Goal: Task Accomplishment & Management: Manage account settings

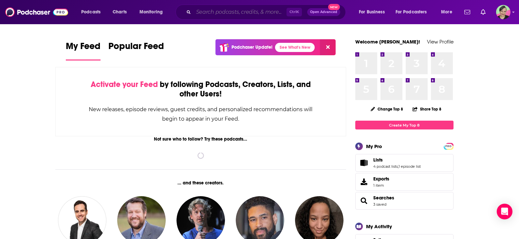
click at [213, 12] on input "Search podcasts, credits, & more..." at bounding box center [239, 12] width 93 height 10
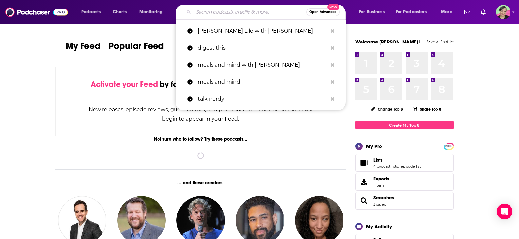
paste input "KiltzHealth Livestream with Doctor [PERSON_NAME]"
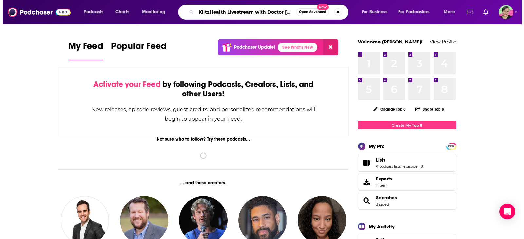
scroll to position [0, 10]
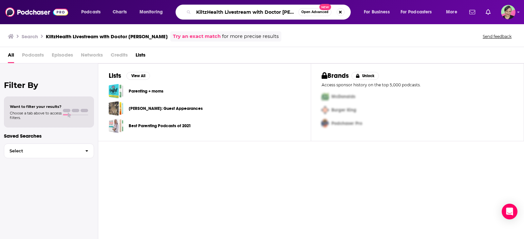
click at [227, 14] on input "KiltzHealth Livestream with Doctor [PERSON_NAME]" at bounding box center [245, 12] width 105 height 10
drag, startPoint x: 271, startPoint y: 13, endPoint x: 431, endPoint y: 31, distance: 161.6
click at [431, 31] on div "Podcasts Charts Monitoring KiltzHealth Livestream with Doctor [PERSON_NAME] Ope…" at bounding box center [262, 119] width 524 height 239
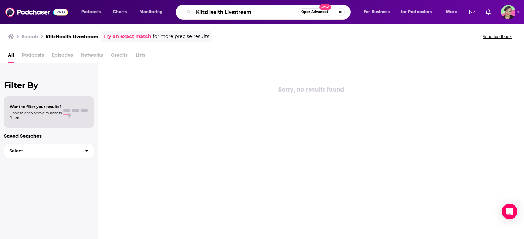
drag, startPoint x: 271, startPoint y: 13, endPoint x: 316, endPoint y: 14, distance: 45.5
click at [316, 14] on div "KiltzHealth Livestream Open Advanced New" at bounding box center [262, 12] width 175 height 15
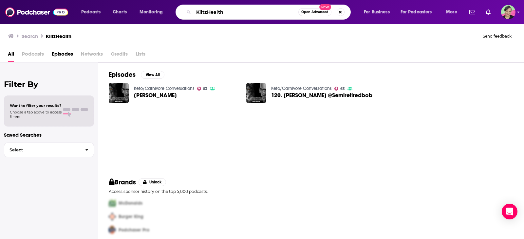
drag, startPoint x: 209, startPoint y: 13, endPoint x: 274, endPoint y: 15, distance: 65.1
click at [274, 15] on input "KiltzHealth" at bounding box center [245, 12] width 105 height 10
type input "[PERSON_NAME]"
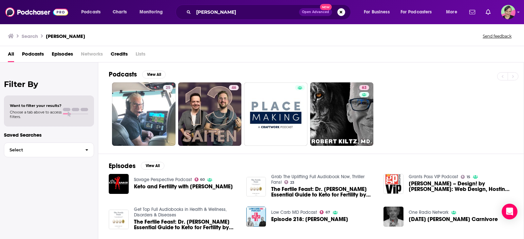
scroll to position [109, 0]
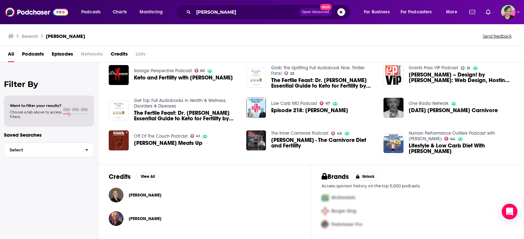
click at [39, 180] on div "Filter By Want to filter your results? Choose a tab above to access filters. Sa…" at bounding box center [49, 182] width 98 height 239
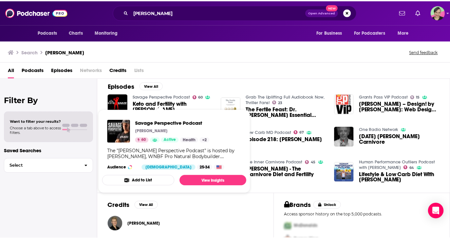
scroll to position [98, 0]
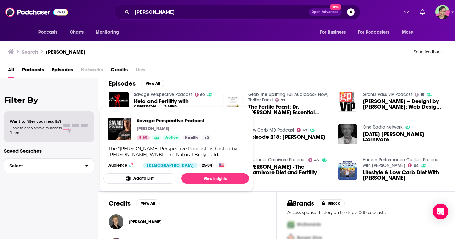
click at [173, 95] on link "Savage Perspective Podcast" at bounding box center [163, 95] width 58 height 6
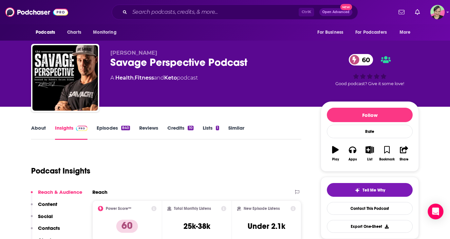
click at [39, 127] on link "About" at bounding box center [38, 132] width 15 height 15
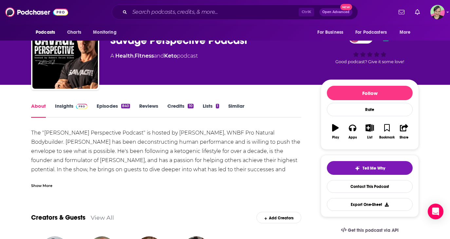
scroll to position [33, 0]
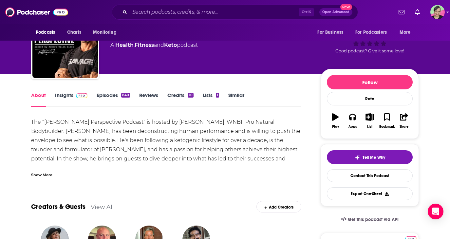
click at [43, 174] on div "Show More" at bounding box center [41, 174] width 21 height 6
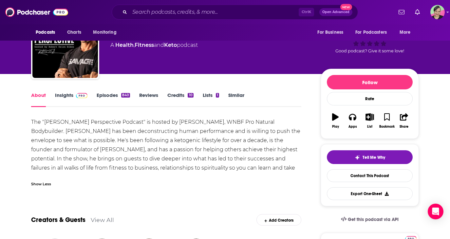
click at [64, 96] on link "Insights" at bounding box center [71, 99] width 32 height 15
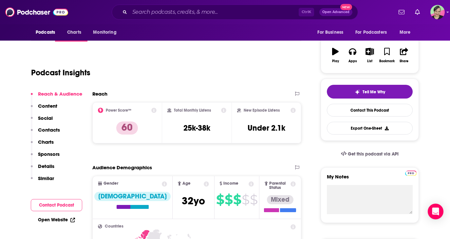
scroll to position [33, 0]
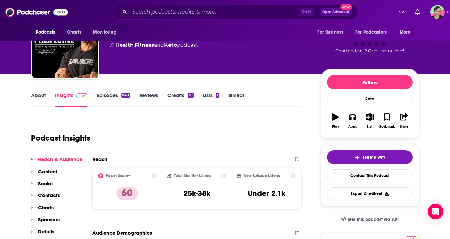
click at [109, 95] on link "Episodes 840" at bounding box center [113, 99] width 33 height 15
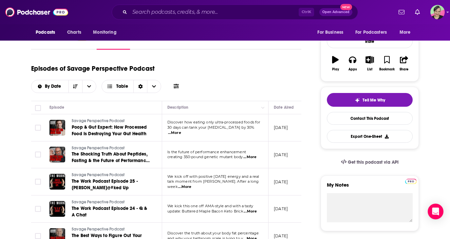
scroll to position [65, 0]
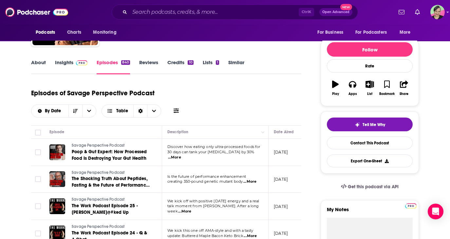
click at [172, 112] on button at bounding box center [175, 110] width 9 height 7
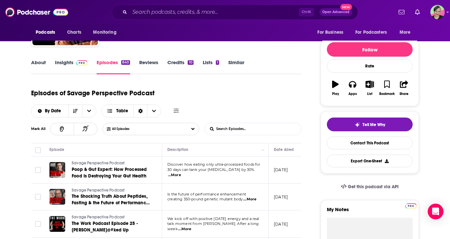
click at [232, 130] on input "List Search Input" at bounding box center [239, 129] width 68 height 12
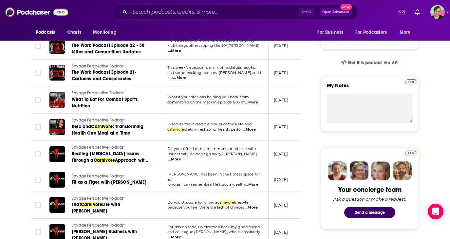
scroll to position [196, 0]
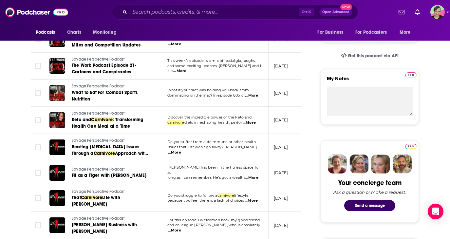
type input "carnivore"
click at [253, 124] on span "...More" at bounding box center [248, 122] width 13 height 5
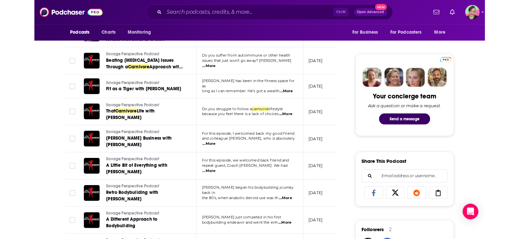
scroll to position [295, 0]
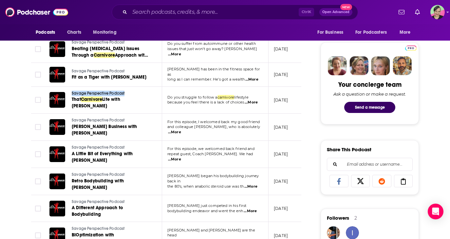
drag, startPoint x: 141, startPoint y: 89, endPoint x: 71, endPoint y: 88, distance: 70.0
click at [71, 88] on td "Savage Perspective Podcast That Carnivore Life with Courtney Luna" at bounding box center [103, 100] width 118 height 27
copy span "Savage Perspective Podcast"
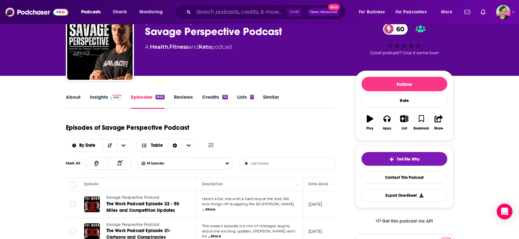
scroll to position [0, 0]
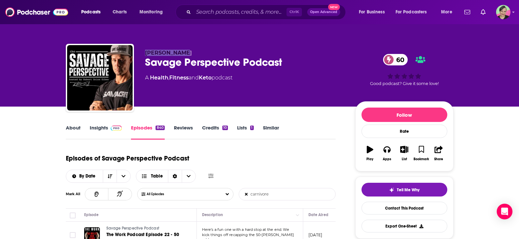
drag, startPoint x: 184, startPoint y: 50, endPoint x: 144, endPoint y: 50, distance: 39.9
click at [144, 50] on div "Robert Sikes Savage Perspective Podcast 60 A Health , Fitness and Keto podcast …" at bounding box center [259, 79] width 387 height 71
copy span "Robert Sikes"
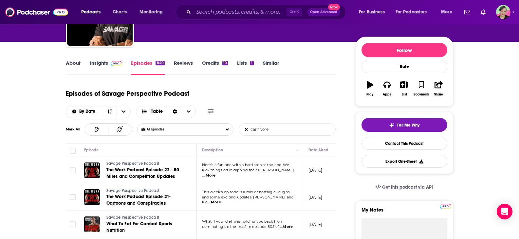
scroll to position [65, 0]
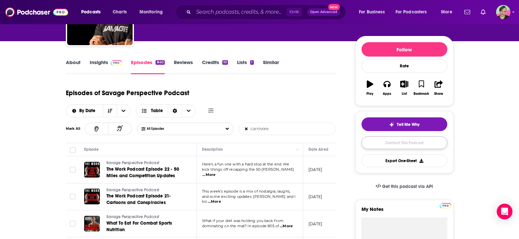
click at [406, 141] on link "Contact This Podcast" at bounding box center [404, 142] width 86 height 13
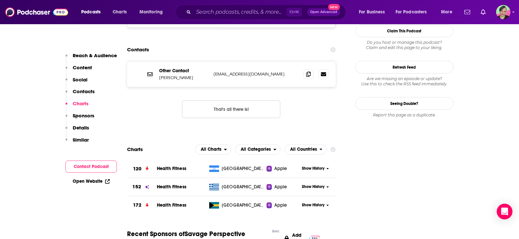
scroll to position [582, 0]
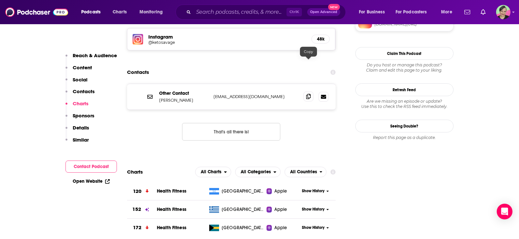
click at [310, 94] on icon at bounding box center [308, 96] width 5 height 5
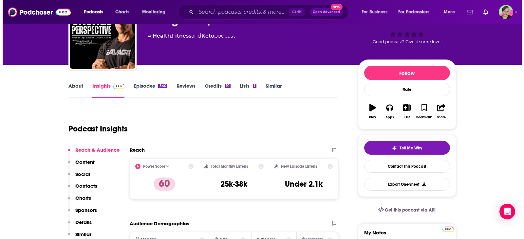
scroll to position [0, 0]
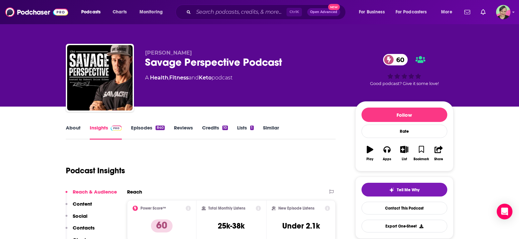
click at [211, 77] on link "Keto" at bounding box center [205, 78] width 13 height 6
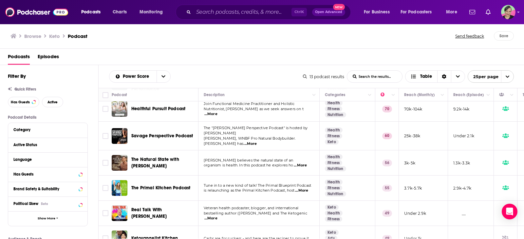
scroll to position [65, 0]
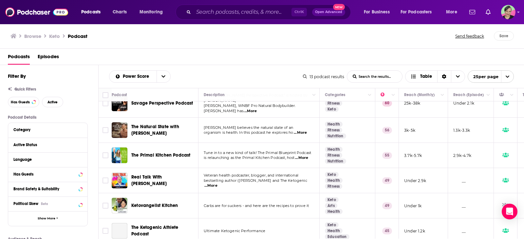
click at [304, 130] on span "...More" at bounding box center [300, 132] width 13 height 5
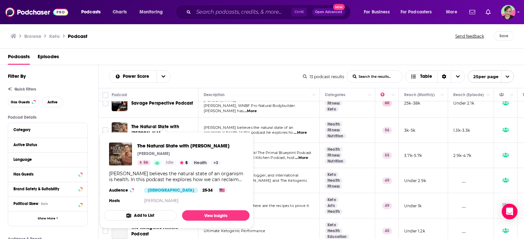
click at [157, 124] on span "The Natural State with [PERSON_NAME]" at bounding box center [155, 130] width 48 height 12
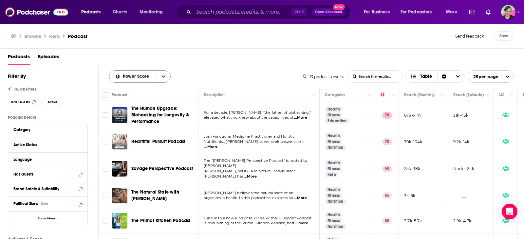
click at [167, 74] on button "open menu" at bounding box center [163, 77] width 14 height 12
click at [505, 75] on icon "open menu" at bounding box center [507, 77] width 4 height 4
click at [245, 59] on div "Podcasts Episodes" at bounding box center [263, 57] width 511 height 13
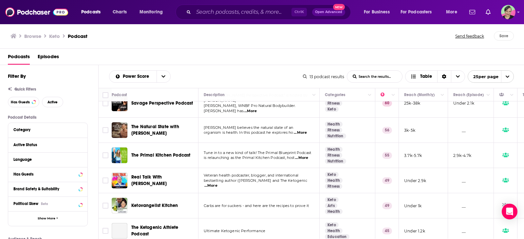
scroll to position [98, 0]
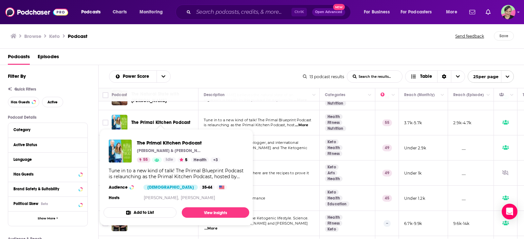
click at [163, 120] on span "The Primal Kitchen Podcast" at bounding box center [160, 123] width 59 height 6
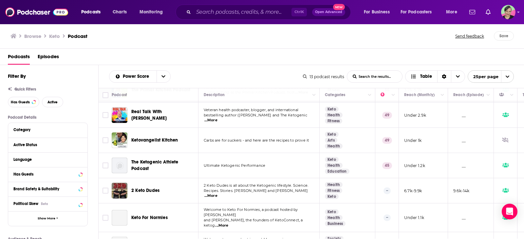
scroll to position [164, 0]
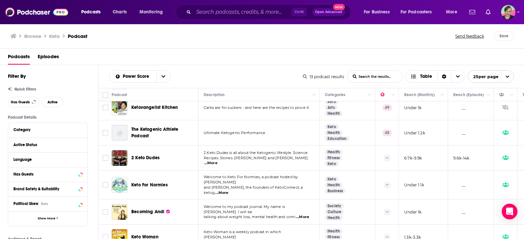
click at [146, 152] on div "Podcasts Charts Monitoring Ctrl K Open Advanced New For Business For Podcasters…" at bounding box center [262, 119] width 524 height 239
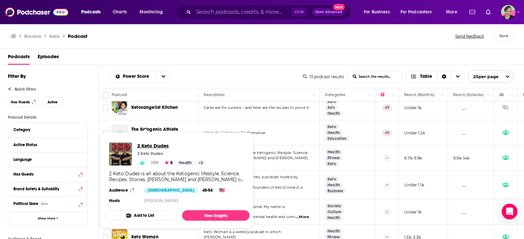
click at [151, 146] on span "2 Keto Dudes" at bounding box center [171, 146] width 68 height 6
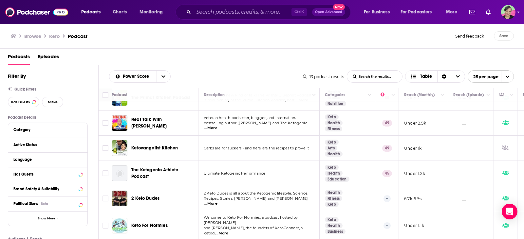
scroll to position [34, 0]
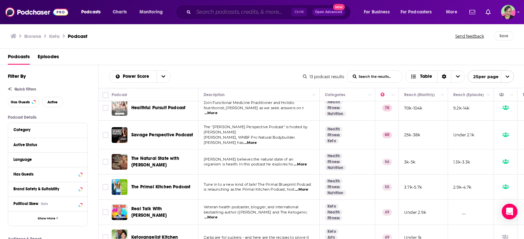
click at [216, 11] on input "Search podcasts, credits, & more..." at bounding box center [242, 12] width 98 height 10
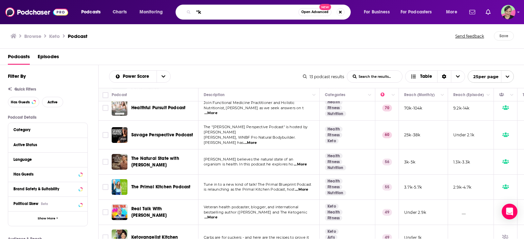
type input """
type input "keto"
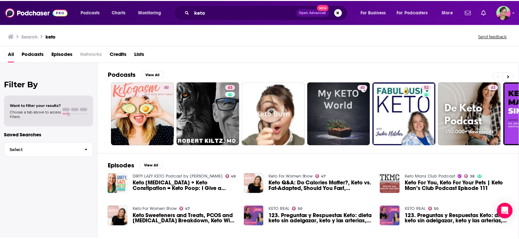
scroll to position [65, 0]
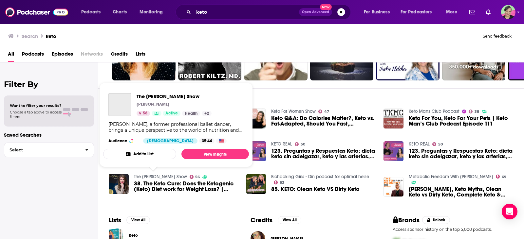
click at [163, 175] on link "The [PERSON_NAME] Show" at bounding box center [160, 177] width 53 height 6
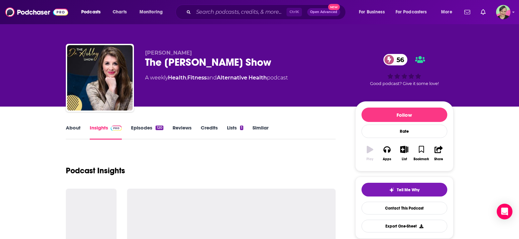
click at [76, 127] on link "About" at bounding box center [73, 132] width 15 height 15
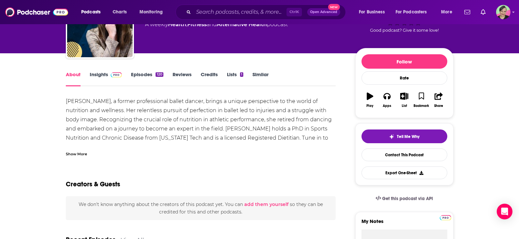
scroll to position [65, 0]
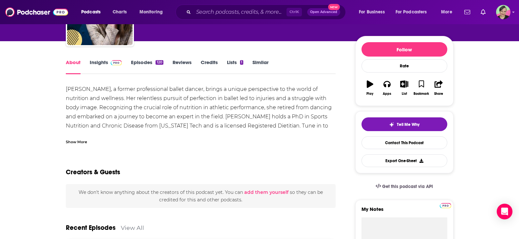
click at [78, 140] on div "Show More" at bounding box center [76, 141] width 21 height 6
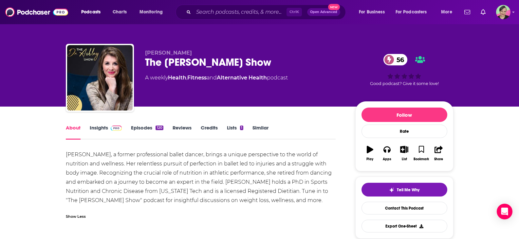
scroll to position [33, 0]
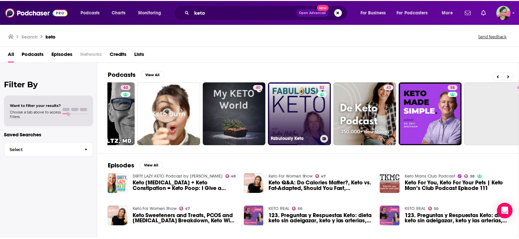
scroll to position [0, 186]
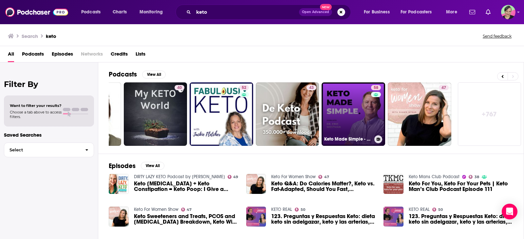
click at [349, 95] on link "58 Keto Made Simple - Learn With Doctor Westman" at bounding box center [352, 113] width 63 height 63
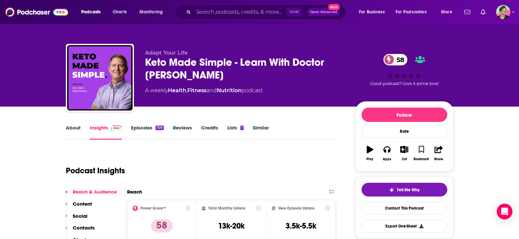
click at [141, 129] on link "Episodes 100" at bounding box center [147, 132] width 32 height 15
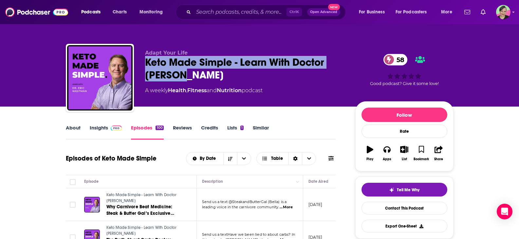
drag, startPoint x: 222, startPoint y: 73, endPoint x: 145, endPoint y: 63, distance: 76.9
click at [145, 63] on div "Keto Made Simple - Learn With Doctor Westman 58" at bounding box center [245, 69] width 200 height 26
copy h2 "Keto Made Simple - Learn With Doctor Westman"
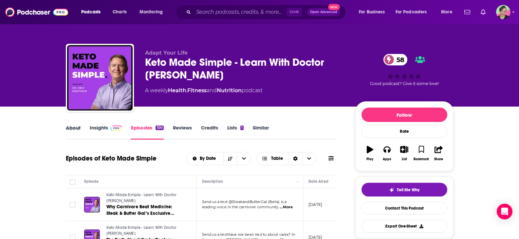
click at [88, 125] on div "About" at bounding box center [78, 132] width 24 height 15
click at [94, 128] on link "Insights" at bounding box center [106, 132] width 32 height 15
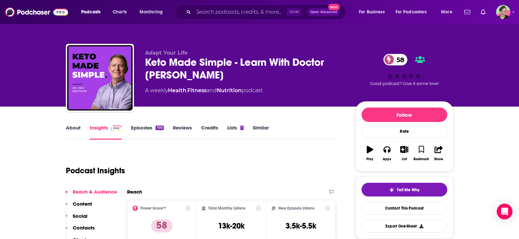
click at [142, 129] on link "Episodes 100" at bounding box center [147, 132] width 32 height 15
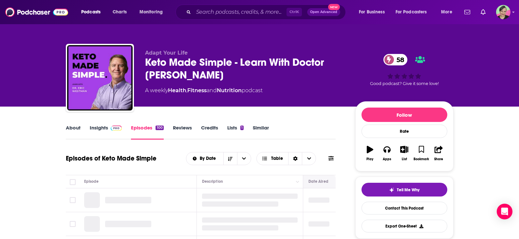
scroll to position [32, 0]
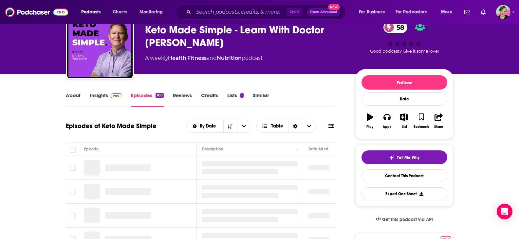
click at [332, 125] on icon at bounding box center [330, 126] width 5 height 5
click at [331, 127] on icon at bounding box center [330, 125] width 5 height 5
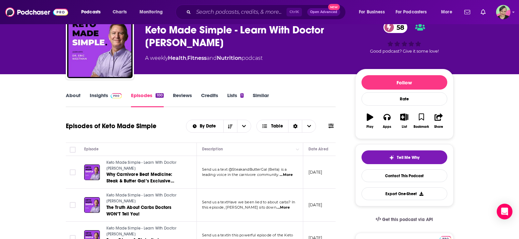
scroll to position [33, 0]
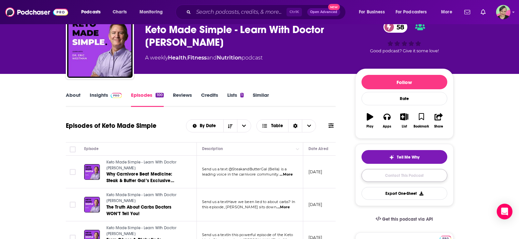
click at [414, 173] on link "Contact This Podcast" at bounding box center [404, 175] width 86 height 13
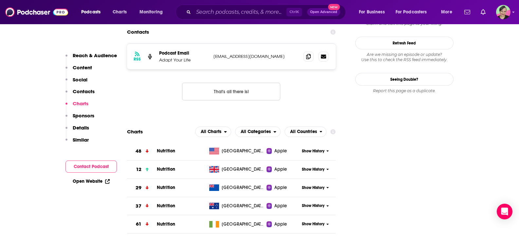
scroll to position [552, 0]
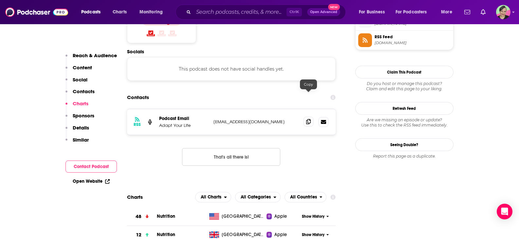
click at [308, 119] on icon at bounding box center [308, 121] width 5 height 5
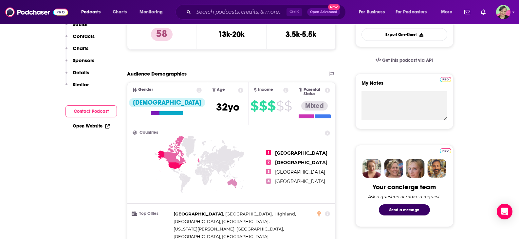
scroll to position [0, 0]
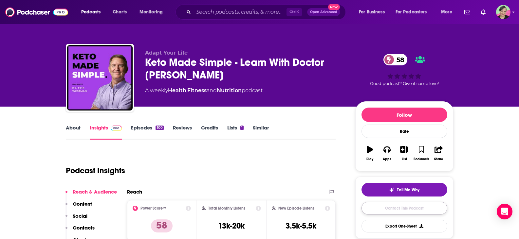
click at [401, 208] on link "Contact This Podcast" at bounding box center [404, 208] width 86 height 13
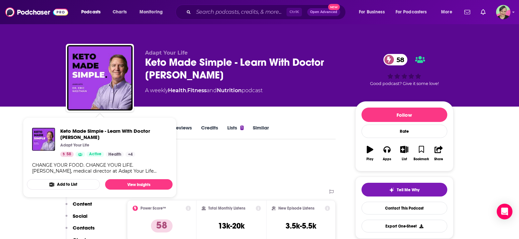
click at [7, 56] on div "Adapt Your Life Keto Made Simple - Learn With Doctor Westman 58 A weekly Health…" at bounding box center [259, 53] width 519 height 107
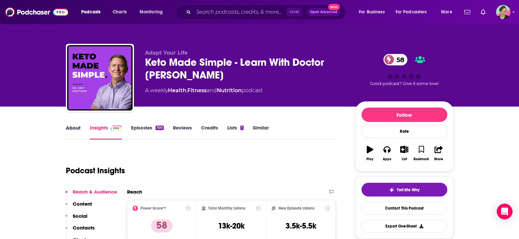
click at [82, 128] on div "About" at bounding box center [78, 132] width 24 height 15
click at [75, 128] on link "About" at bounding box center [73, 132] width 15 height 15
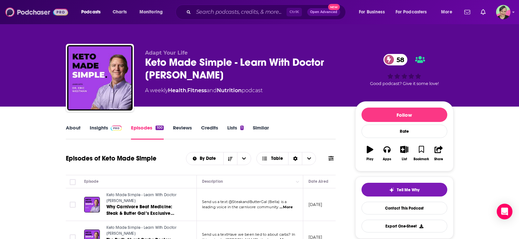
click at [44, 11] on img at bounding box center [36, 12] width 63 height 12
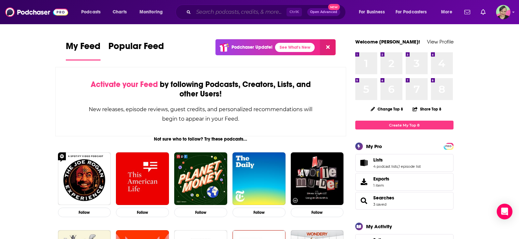
click at [225, 10] on input "Search podcasts, credits, & more..." at bounding box center [239, 12] width 93 height 10
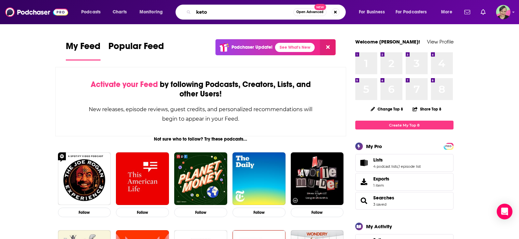
type input "keto"
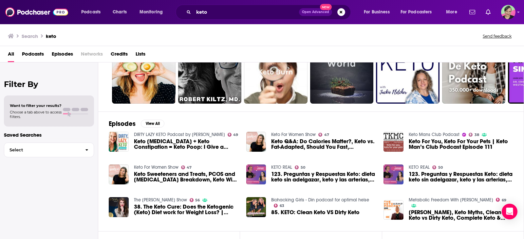
scroll to position [43, 0]
click at [296, 137] on link "Keto For Women Show" at bounding box center [293, 135] width 45 height 6
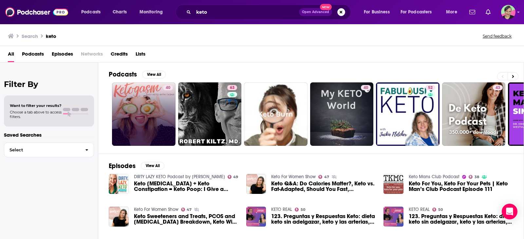
click at [136, 112] on link "40" at bounding box center [143, 113] width 63 height 63
click at [172, 89] on link "40" at bounding box center [168, 87] width 10 height 5
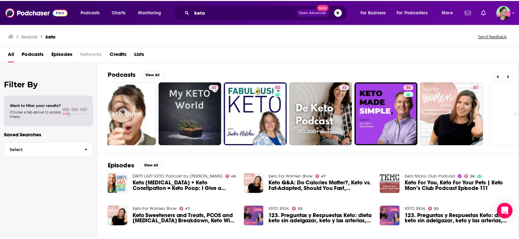
scroll to position [0, 186]
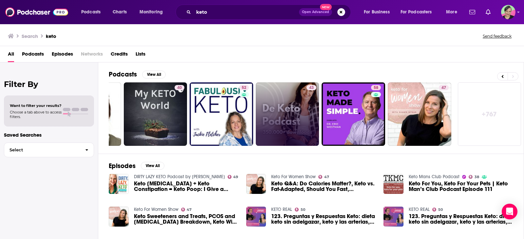
click at [271, 123] on link "43" at bounding box center [287, 113] width 63 height 63
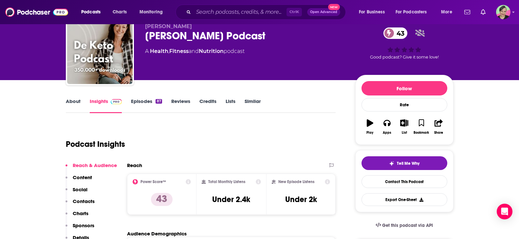
scroll to position [65, 0]
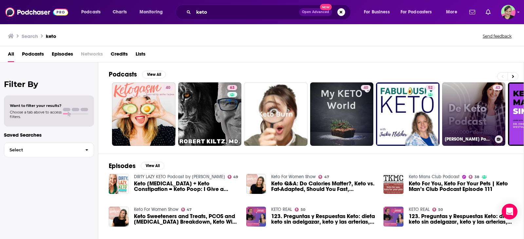
click at [472, 122] on link "43 De Keto Podcast" at bounding box center [473, 113] width 63 height 63
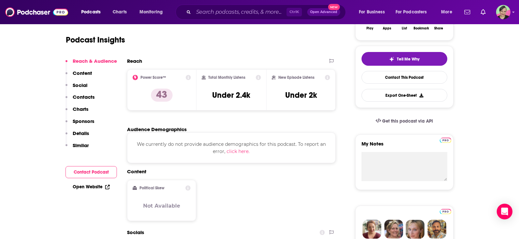
scroll to position [33, 0]
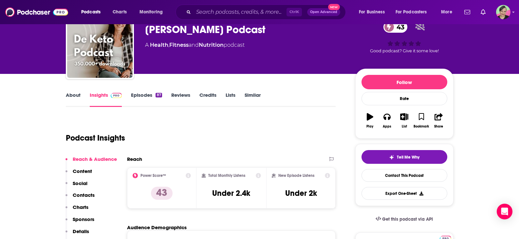
click at [76, 94] on link "About" at bounding box center [73, 99] width 15 height 15
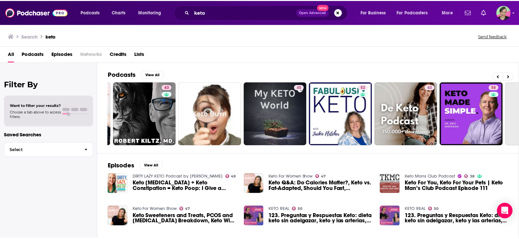
scroll to position [0, 186]
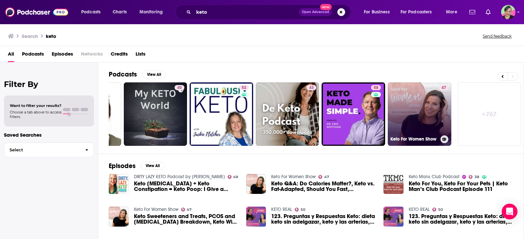
click at [426, 102] on link "47 Keto For Women Show" at bounding box center [418, 113] width 63 height 63
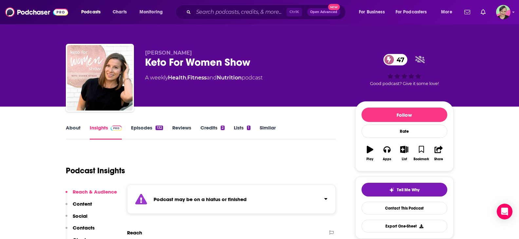
click at [270, 129] on link "Similar" at bounding box center [268, 132] width 16 height 15
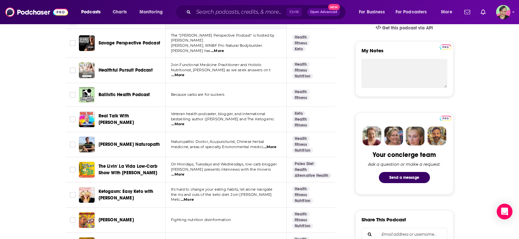
scroll to position [229, 0]
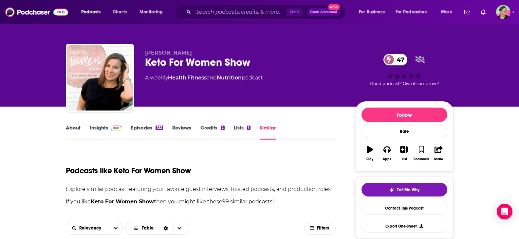
scroll to position [229, 0]
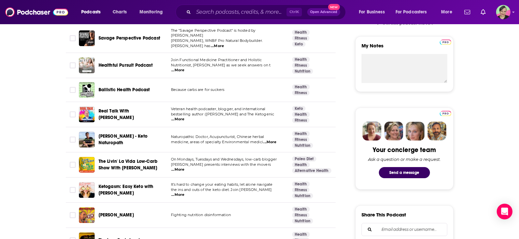
click at [106, 111] on span "Real Talk With [PERSON_NAME]" at bounding box center [116, 114] width 35 height 12
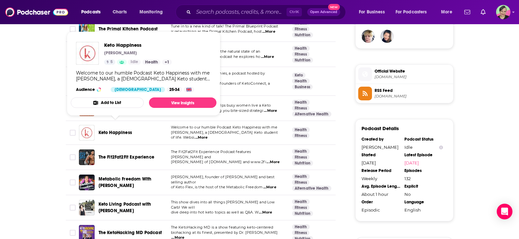
scroll to position [524, 0]
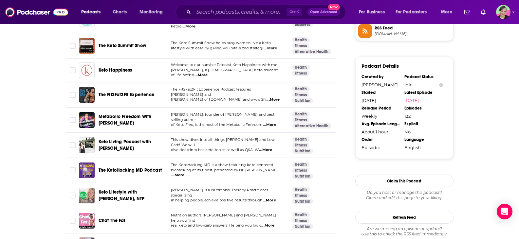
scroll to position [556, 0]
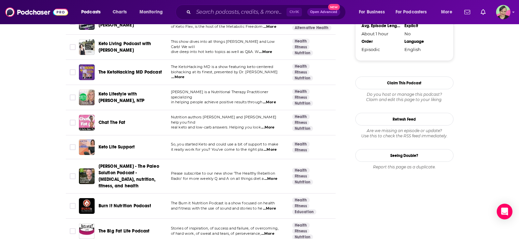
scroll to position [655, 0]
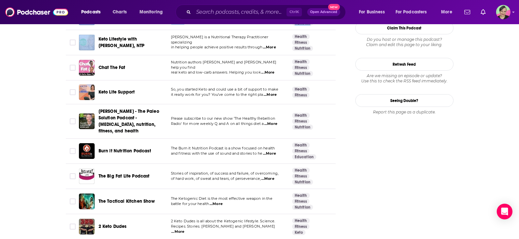
scroll to position [720, 0]
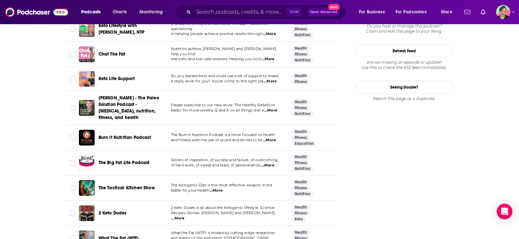
click at [273, 138] on span "...More" at bounding box center [269, 140] width 13 height 5
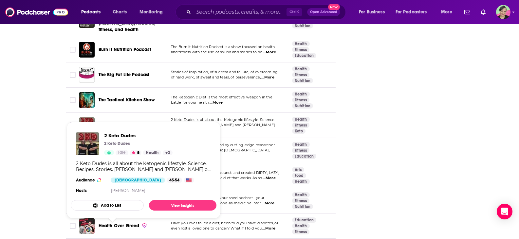
scroll to position [818, 0]
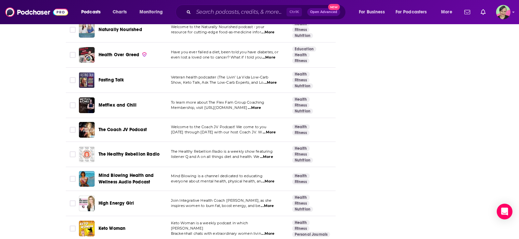
scroll to position [982, 0]
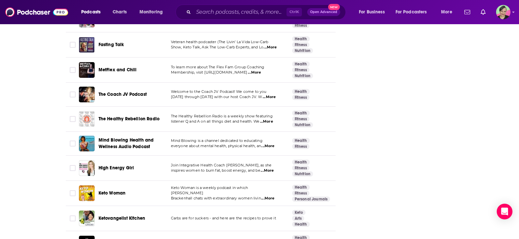
click at [276, 95] on span "...More" at bounding box center [268, 97] width 13 height 5
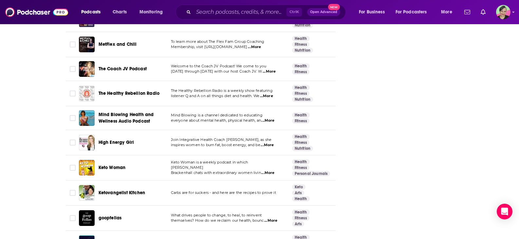
scroll to position [1047, 0]
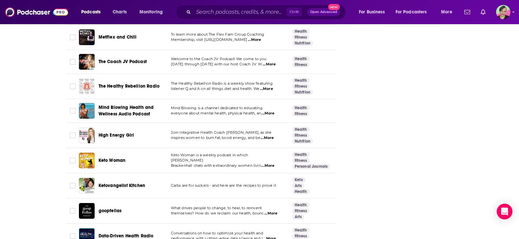
scroll to position [1080, 0]
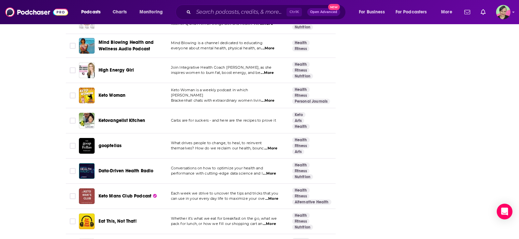
scroll to position [1113, 0]
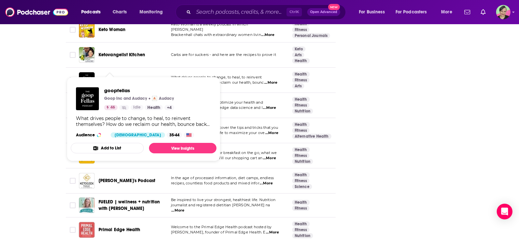
click at [31, 74] on div "About Insights Episodes 132 Reviews Credits 2 Lists 1 Similar Podcasts like Ket…" at bounding box center [259, 213] width 519 height 2568
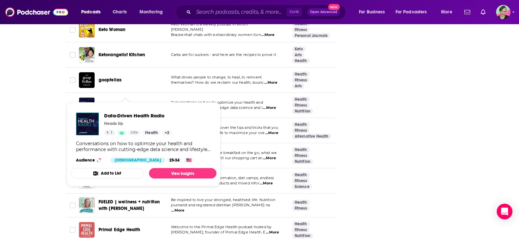
click at [65, 109] on div "About Insights Episodes 132 Reviews Credits 2 Lists 1 Similar Podcasts like Ket…" at bounding box center [205, 221] width 300 height 2551
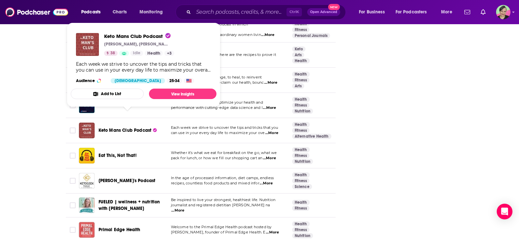
click at [0, 150] on div "About Insights Episodes 132 Reviews Credits 2 Lists 1 Similar Podcasts like Ket…" at bounding box center [259, 213] width 519 height 2568
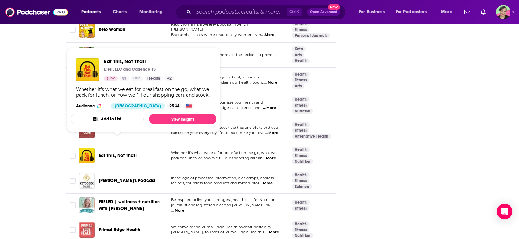
click at [30, 139] on div "About Insights Episodes 132 Reviews Credits 2 Lists 1 Similar Podcasts like Ket…" at bounding box center [259, 213] width 519 height 2568
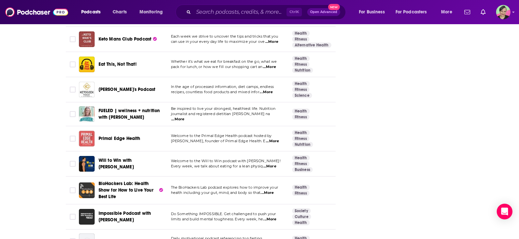
scroll to position [1276, 0]
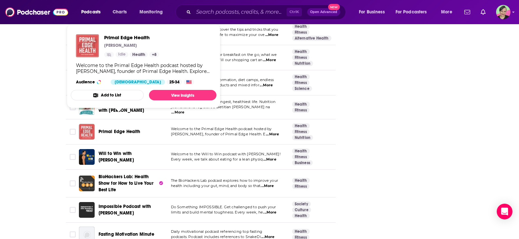
click at [54, 80] on div "About Insights Episodes 132 Reviews Credits 2 Lists 1 Similar Podcasts like Ket…" at bounding box center [259, 114] width 419 height 2568
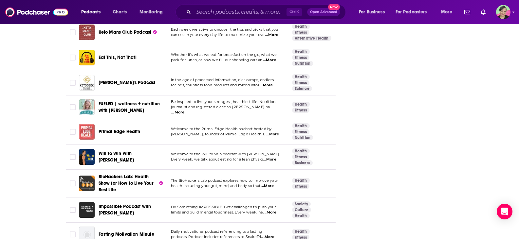
click at [26, 106] on div "About Insights Episodes 132 Reviews Credits 2 Lists 1 Similar Podcasts like Ket…" at bounding box center [259, 114] width 519 height 2568
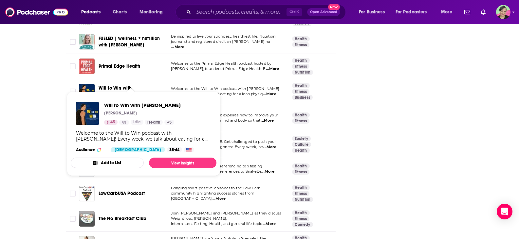
click at [0, 86] on div "About Insights Episodes 132 Reviews Credits 2 Lists 1 Similar Podcasts like Ket…" at bounding box center [259, 49] width 519 height 2568
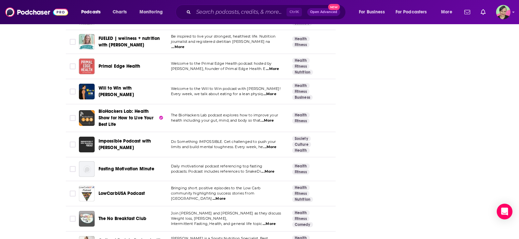
scroll to position [1374, 0]
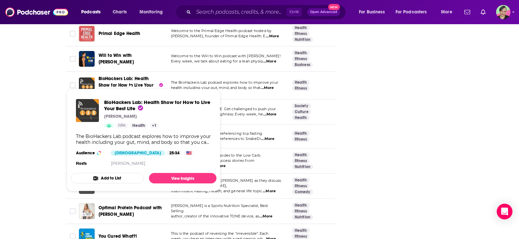
click at [42, 76] on div "About Insights Episodes 132 Reviews Credits 2 Lists 1 Similar Podcasts like Ket…" at bounding box center [259, 16] width 519 height 2568
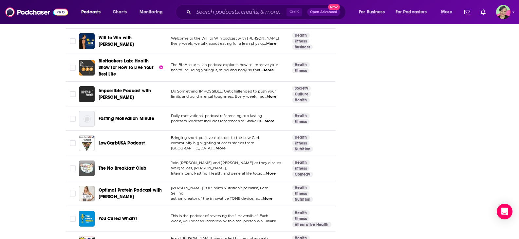
scroll to position [1407, 0]
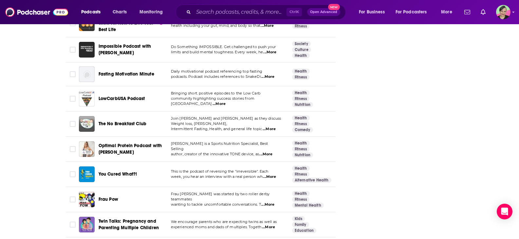
scroll to position [1473, 0]
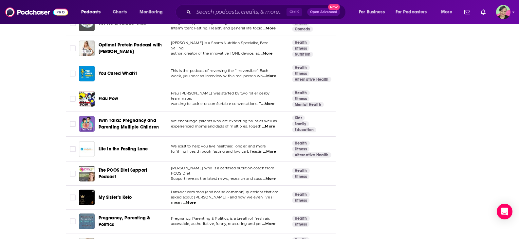
scroll to position [1538, 0]
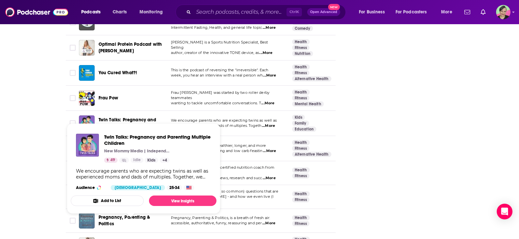
scroll to position [1604, 0]
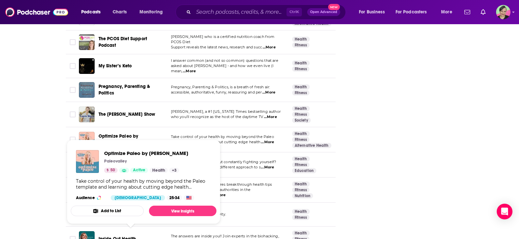
scroll to position [1734, 0]
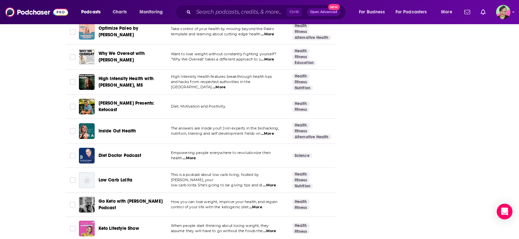
scroll to position [1800, 0]
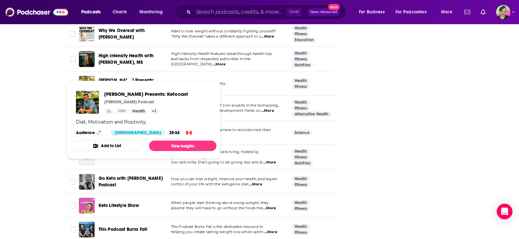
drag, startPoint x: 22, startPoint y: 117, endPoint x: 35, endPoint y: 113, distance: 13.3
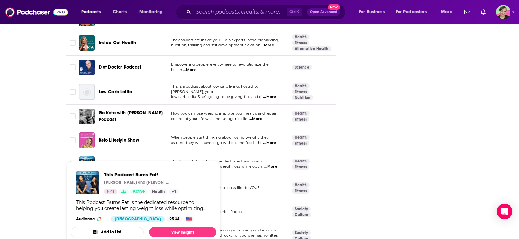
scroll to position [1931, 0]
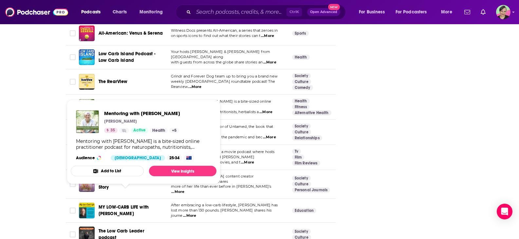
scroll to position [2062, 0]
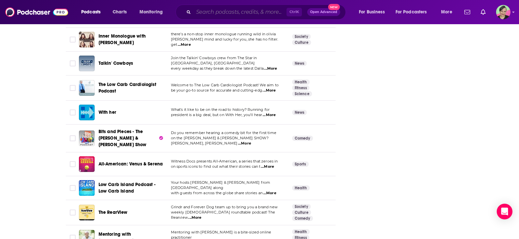
click at [221, 10] on input "Search podcasts, credits, & more..." at bounding box center [239, 12] width 93 height 10
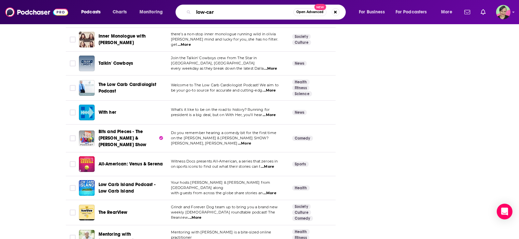
type input "low-carb"
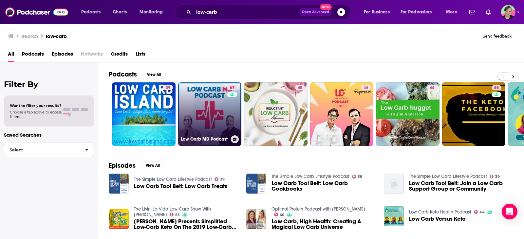
click at [211, 105] on link "67 Low Carb MD Podcast" at bounding box center [209, 113] width 63 height 63
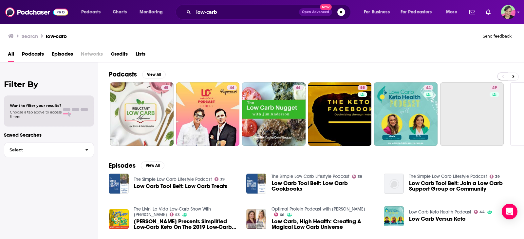
scroll to position [0, 186]
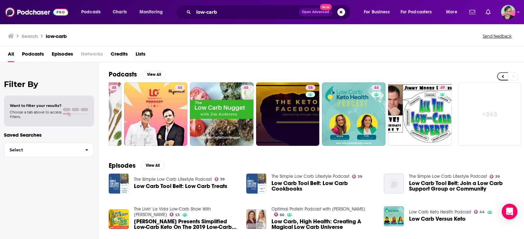
click at [286, 99] on link "58" at bounding box center [287, 113] width 63 height 63
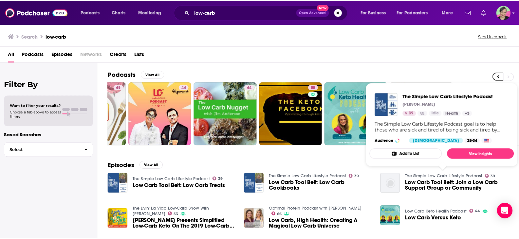
scroll to position [0, 186]
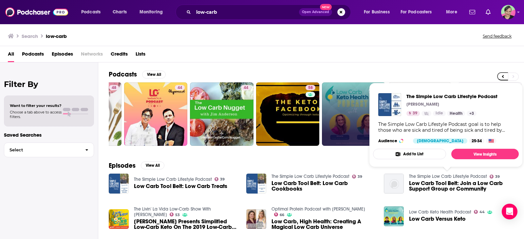
click at [346, 101] on link "44" at bounding box center [353, 113] width 63 height 63
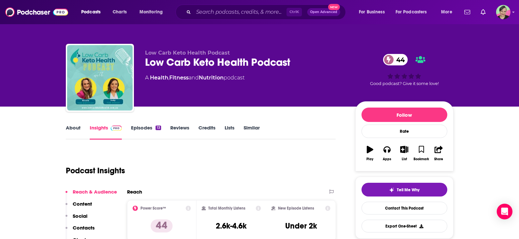
click at [73, 126] on link "About" at bounding box center [73, 132] width 15 height 15
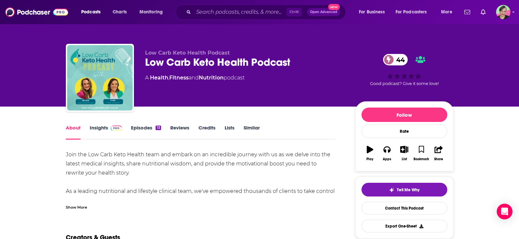
scroll to position [65, 0]
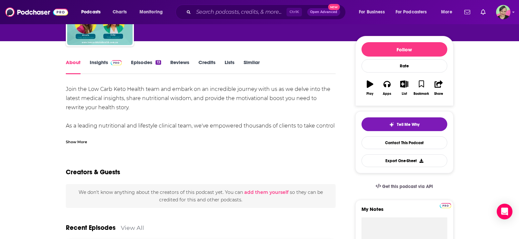
click at [72, 143] on div "Show More" at bounding box center [76, 141] width 21 height 6
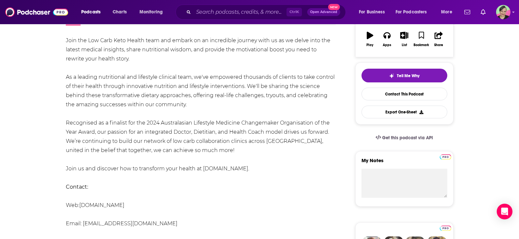
scroll to position [0, 0]
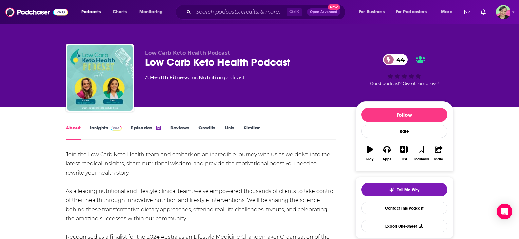
click at [96, 132] on link "Insights" at bounding box center [106, 132] width 32 height 15
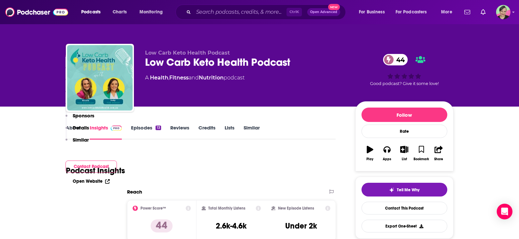
scroll to position [164, 0]
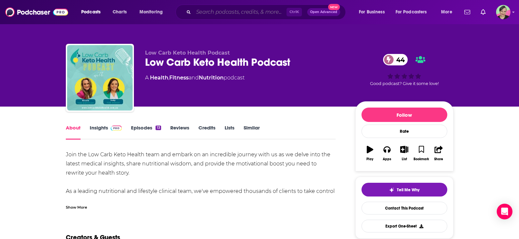
click at [228, 15] on input "Search podcasts, credits, & more..." at bounding box center [239, 12] width 93 height 10
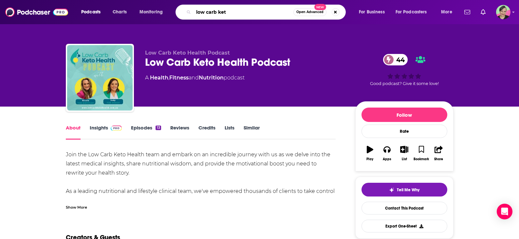
type input "low carb keto"
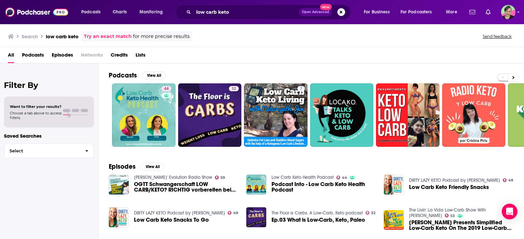
click at [189, 182] on span "OGTT Schwangerschaft LOW CARB/KETO? RICHTIG vorbereiten bei Low Carb/Keto + Der…" at bounding box center [186, 187] width 104 height 11
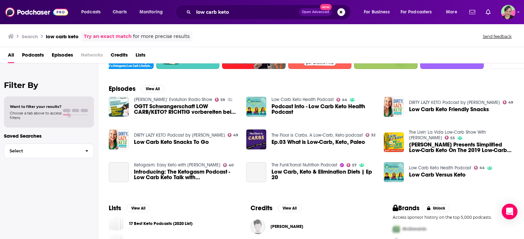
scroll to position [98, 0]
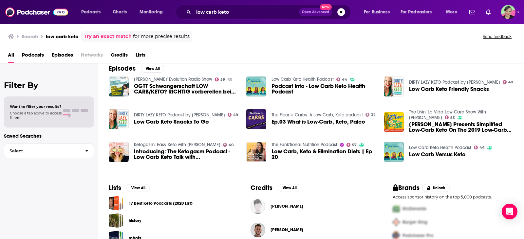
click at [312, 147] on link "The Funk'tional Nutrition Podcast" at bounding box center [304, 145] width 66 height 6
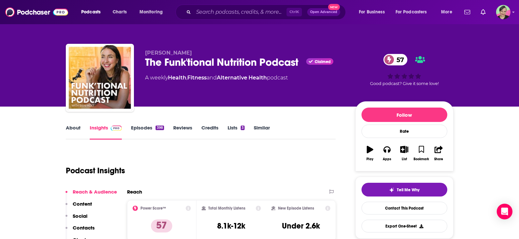
click at [69, 133] on link "About" at bounding box center [73, 132] width 15 height 15
click at [246, 15] on input "Search podcasts, credits, & more..." at bounding box center [239, 12] width 93 height 10
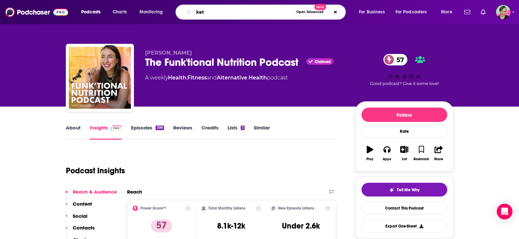
type input "keto"
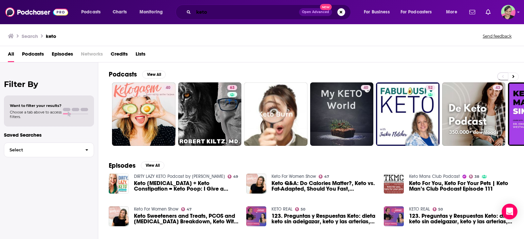
click at [246, 15] on input "keto" at bounding box center [245, 12] width 105 height 10
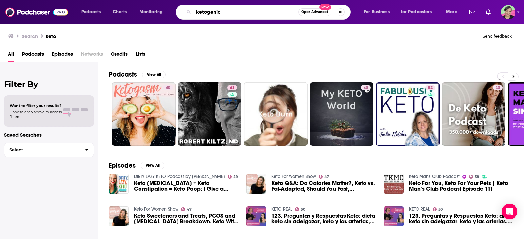
type input "ketogenic"
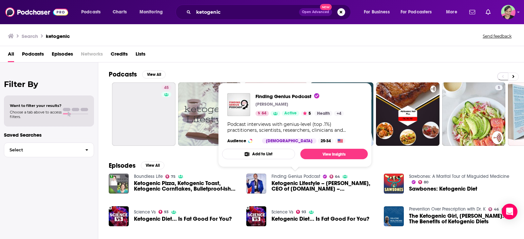
click at [303, 175] on link "Finding Genius Podcast" at bounding box center [295, 177] width 49 height 6
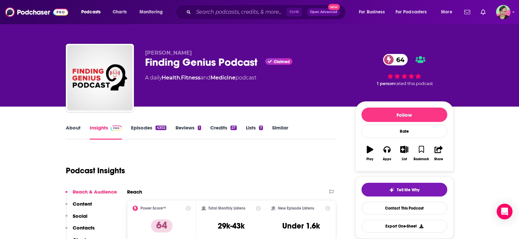
click at [66, 131] on link "About" at bounding box center [73, 132] width 15 height 15
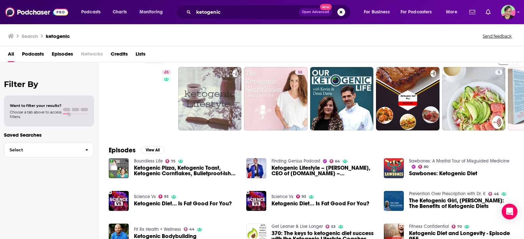
scroll to position [15, 0]
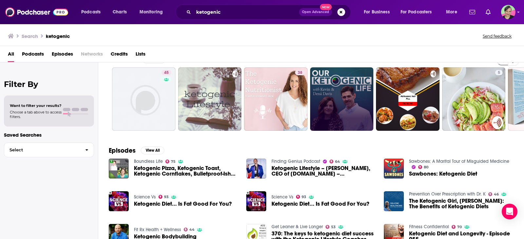
click at [347, 98] on link at bounding box center [341, 98] width 63 height 63
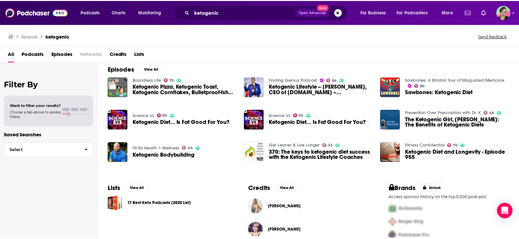
scroll to position [131, 0]
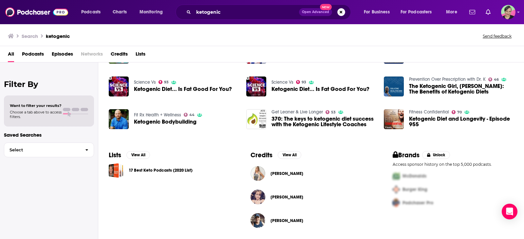
click at [431, 110] on link "Fitness Confidential" at bounding box center [429, 112] width 40 height 6
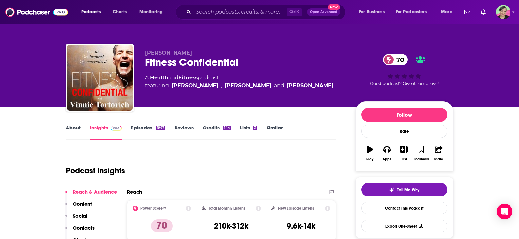
click at [75, 128] on link "About" at bounding box center [73, 132] width 15 height 15
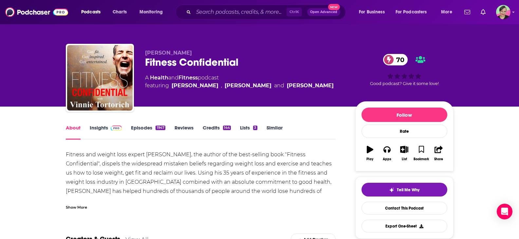
click at [143, 129] on link "Episodes 1947" at bounding box center [148, 132] width 34 height 15
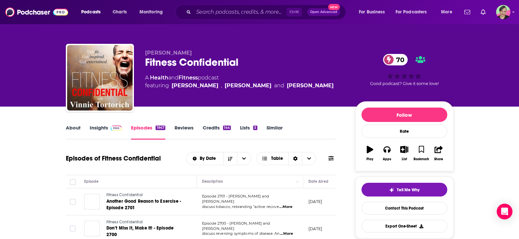
scroll to position [33, 0]
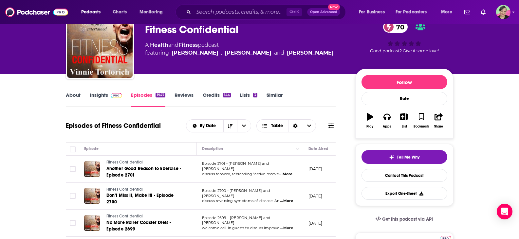
click at [332, 127] on icon at bounding box center [330, 125] width 5 height 5
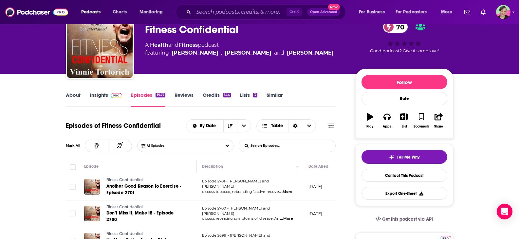
click at [279, 144] on input "List Search Input" at bounding box center [273, 146] width 68 height 12
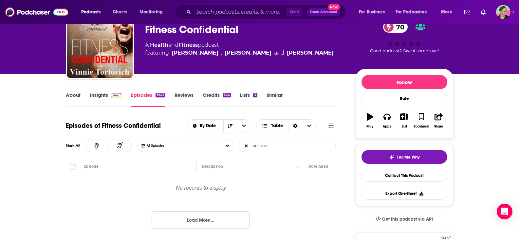
type input "carnivore"
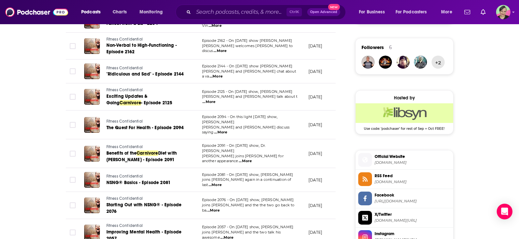
scroll to position [0, 0]
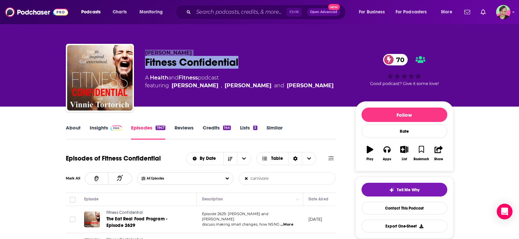
drag, startPoint x: 249, startPoint y: 67, endPoint x: 145, endPoint y: 53, distance: 105.1
click at [145, 53] on div "[PERSON_NAME] Fitness Confidential 70 A Health and Fitness podcast featuring [P…" at bounding box center [245, 76] width 200 height 52
copy div "[PERSON_NAME] Fitness Confidential"
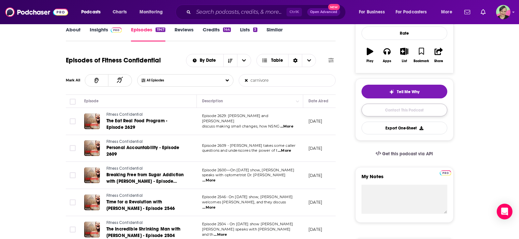
click at [393, 109] on link "Contact This Podcast" at bounding box center [404, 110] width 86 height 13
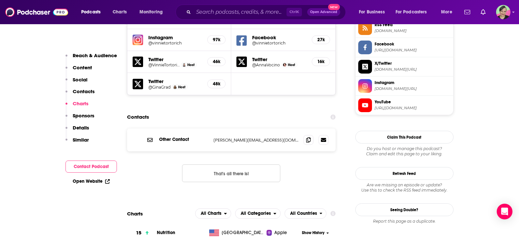
scroll to position [616, 0]
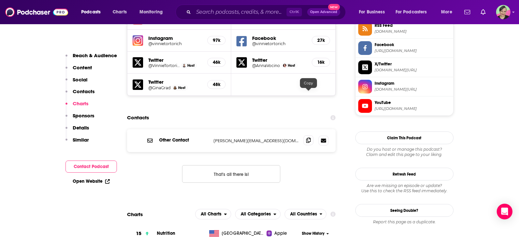
click at [308, 138] on icon at bounding box center [308, 140] width 5 height 5
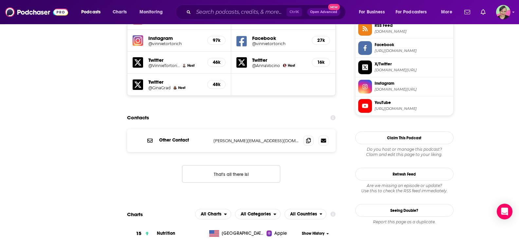
scroll to position [0, 0]
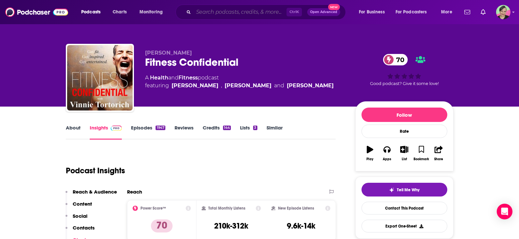
click at [245, 10] on input "Search podcasts, credits, & more..." at bounding box center [239, 12] width 93 height 10
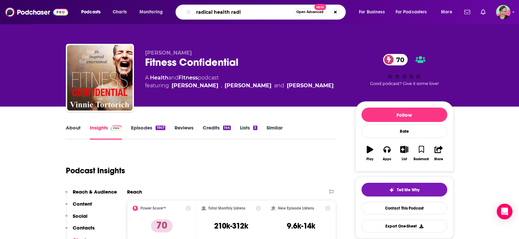
type input "radical health radio"
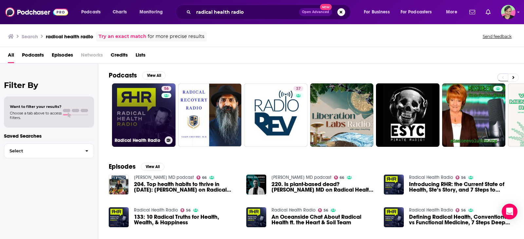
click at [134, 94] on link "56 Radical Health Radio" at bounding box center [143, 114] width 63 height 63
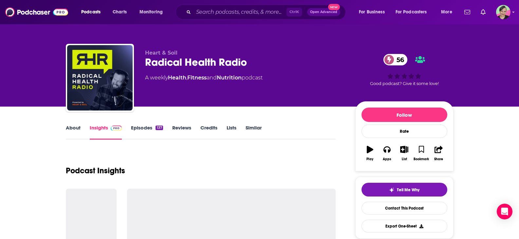
click at [77, 127] on link "About" at bounding box center [73, 132] width 15 height 15
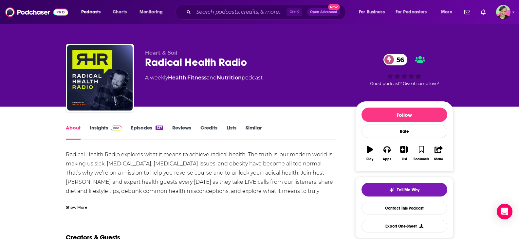
drag, startPoint x: 301, startPoint y: 139, endPoint x: 156, endPoint y: 1, distance: 200.0
click at [303, 150] on div "Radical Health Radio explores what it means to achieve radical health. The trut…" at bounding box center [201, 218] width 270 height 137
click at [512, 12] on icon "Show profile menu" at bounding box center [513, 12] width 3 height 4
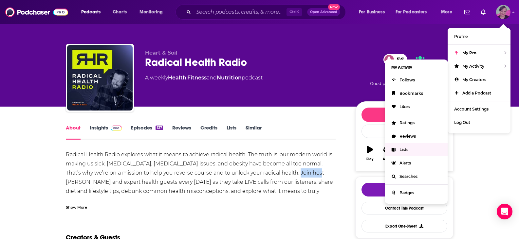
click at [404, 151] on span "Lists" at bounding box center [403, 149] width 9 height 5
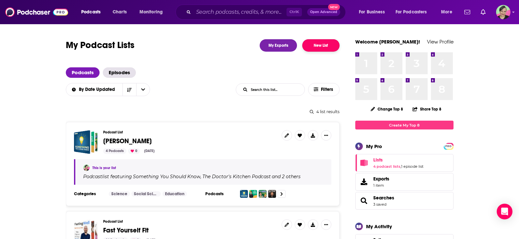
click at [329, 45] on button "New List" at bounding box center [320, 45] width 37 height 12
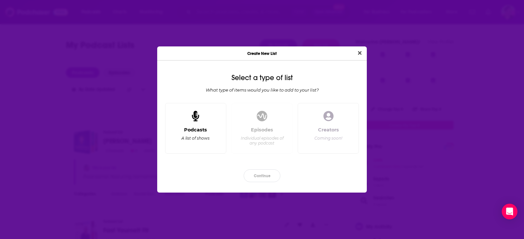
click at [199, 117] on div "Dialog" at bounding box center [196, 117] width 16 height 16
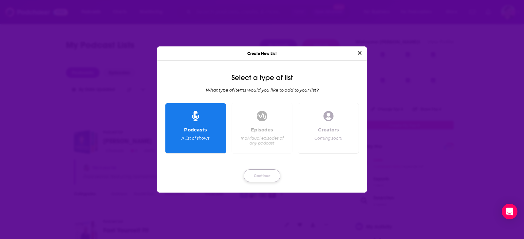
click at [266, 178] on button "Continue" at bounding box center [261, 176] width 37 height 13
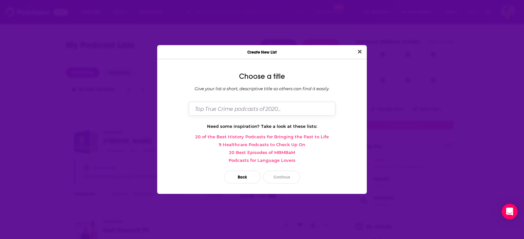
click at [267, 111] on input "Dialog" at bounding box center [261, 109] width 147 height 14
click at [235, 110] on input "[PERSON_NAME] - Pain-Free Performance" at bounding box center [261, 109] width 147 height 14
click at [310, 109] on input "[PERSON_NAME] | Pain-Free Performance" at bounding box center [261, 109] width 147 height 14
click at [295, 110] on input "[PERSON_NAME] | Pain-Free Performance | Podcasts" at bounding box center [261, 109] width 147 height 14
drag, startPoint x: 282, startPoint y: 107, endPoint x: 290, endPoint y: 109, distance: 7.6
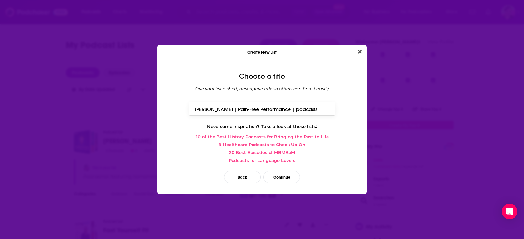
click at [290, 109] on input "[PERSON_NAME] | Pain-Free Performance | podcasts" at bounding box center [261, 109] width 147 height 14
type input "[PERSON_NAME] | The Pain-Free Body | podcasts"
click at [280, 178] on button "Continue" at bounding box center [281, 177] width 37 height 13
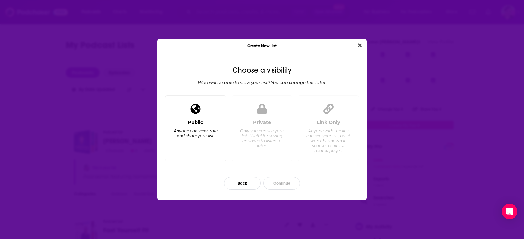
click at [201, 110] on div "Dialog" at bounding box center [196, 109] width 16 height 16
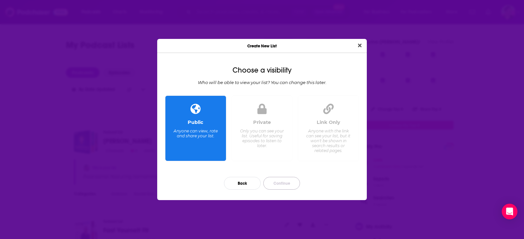
click at [284, 182] on button "Continue" at bounding box center [281, 183] width 37 height 13
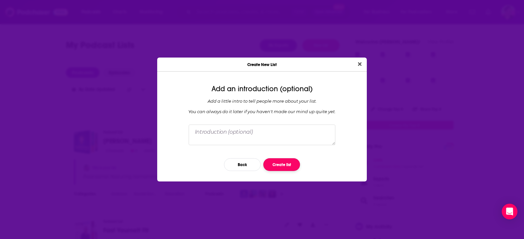
click at [283, 162] on button "Create list" at bounding box center [281, 164] width 37 height 13
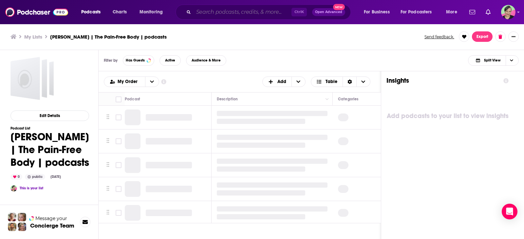
click at [223, 12] on input "Search podcasts, credits, & more..." at bounding box center [242, 12] width 98 height 10
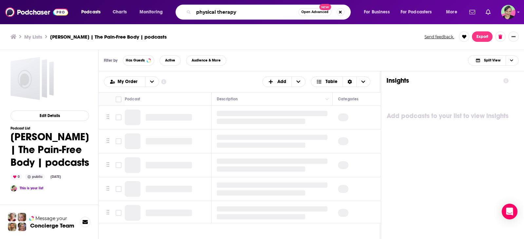
type input "physical therapy"
click at [334, 42] on div "My Lists [PERSON_NAME] | The Pain-Free Body | podcasts Send feedback. Export" at bounding box center [261, 36] width 503 height 10
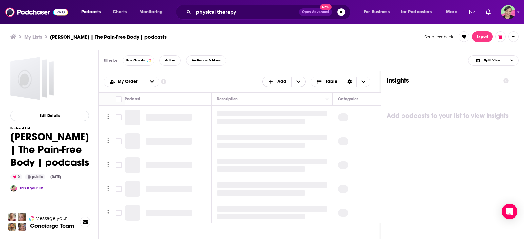
click at [301, 79] on span "+ Add" at bounding box center [298, 82] width 14 height 10
click at [285, 53] on div "Filter by Has Guests Active Audience & More Split View" at bounding box center [311, 60] width 425 height 21
click at [297, 81] on icon "+ Add" at bounding box center [298, 82] width 4 height 5
click at [286, 93] on span "Add Podcasts" at bounding box center [283, 93] width 33 height 4
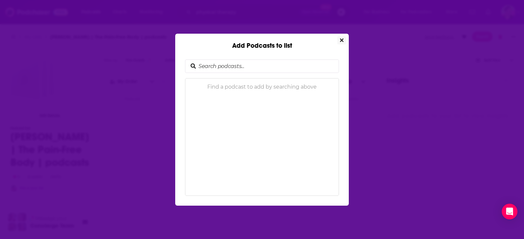
click at [343, 39] on icon "Close" at bounding box center [342, 40] width 4 height 4
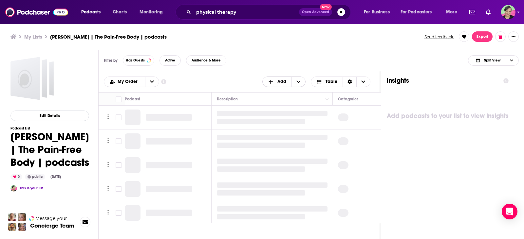
click at [299, 81] on icon "+ Add" at bounding box center [298, 82] width 4 height 2
click at [281, 91] on span "Add Podcasts" at bounding box center [283, 93] width 33 height 4
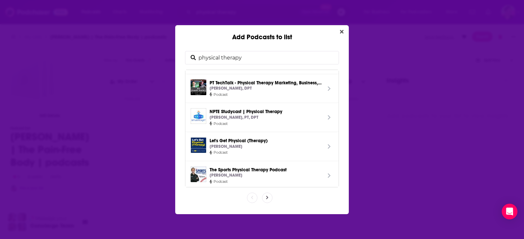
scroll to position [115, 0]
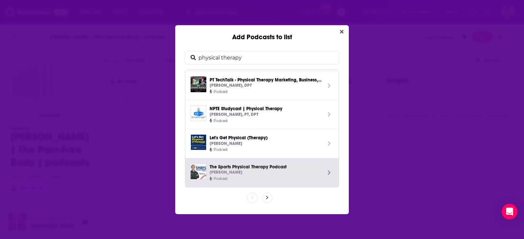
type input "physical therapy"
click at [267, 197] on icon "Add Podcasts to list" at bounding box center [267, 197] width 2 height 3
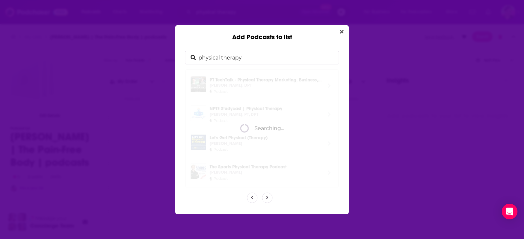
scroll to position [0, 0]
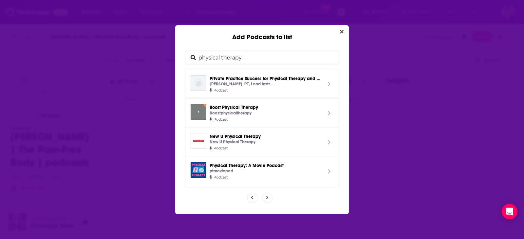
click at [266, 199] on icon "Add Podcasts to list" at bounding box center [267, 198] width 3 height 4
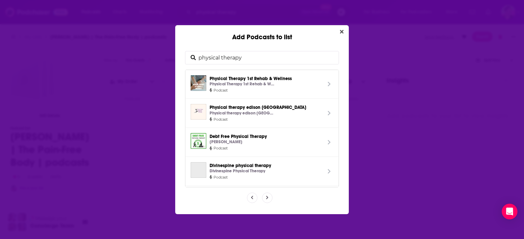
click at [266, 198] on icon "Add Podcasts to list" at bounding box center [267, 198] width 3 height 4
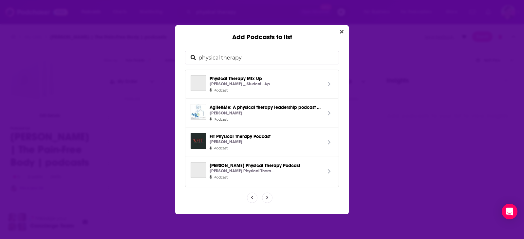
click at [266, 198] on icon "Add Podcasts to list" at bounding box center [267, 198] width 3 height 4
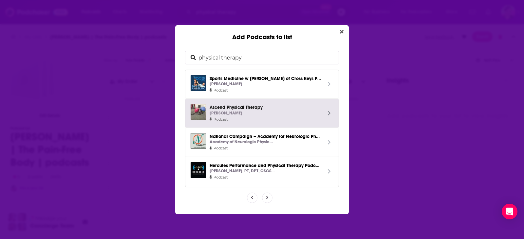
scroll to position [115, 0]
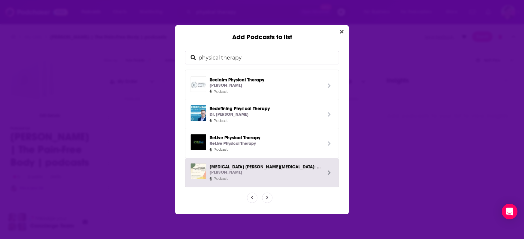
click at [265, 198] on span "Add Podcasts to list" at bounding box center [267, 198] width 10 height 10
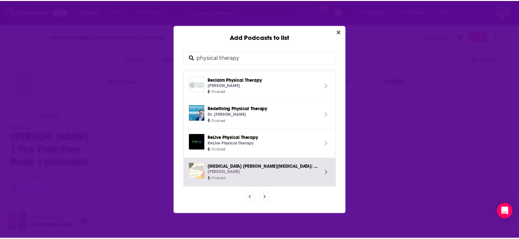
scroll to position [0, 0]
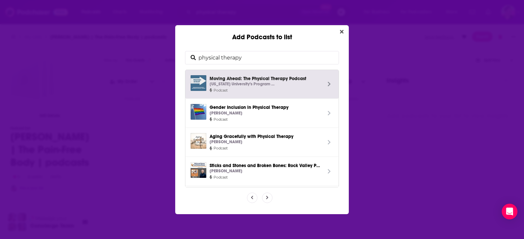
click at [328, 84] on icon "Add Podcasts to list" at bounding box center [329, 84] width 3 height 5
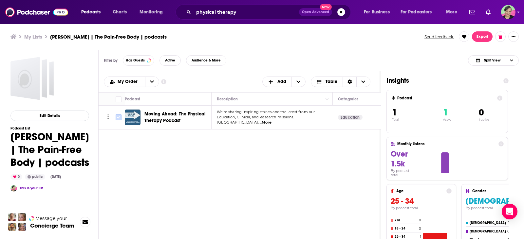
click at [117, 117] on input "Toggle select row" at bounding box center [119, 118] width 6 height 6
checkbox input "true"
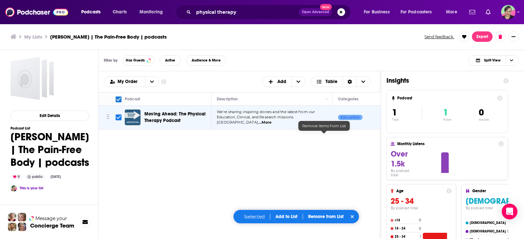
click at [322, 217] on p "Remove from List" at bounding box center [325, 217] width 35 height 6
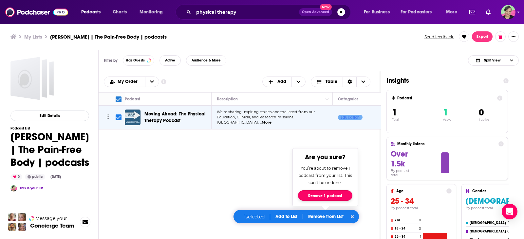
click at [325, 197] on button "Remove 1 podcast" at bounding box center [325, 195] width 54 height 10
checkbox input "false"
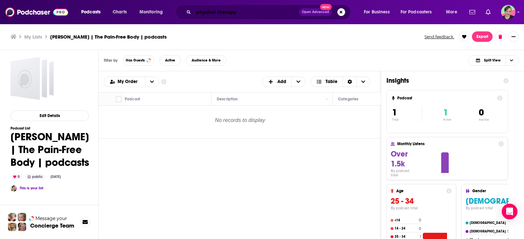
click at [247, 12] on input "physical therapy" at bounding box center [245, 12] width 105 height 10
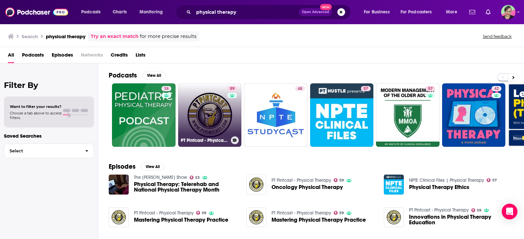
click at [210, 92] on link "59 PT Pintcast - Physical Therapy" at bounding box center [209, 114] width 63 height 63
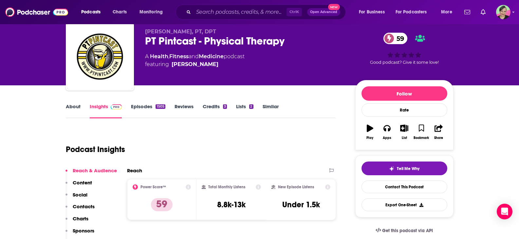
scroll to position [33, 0]
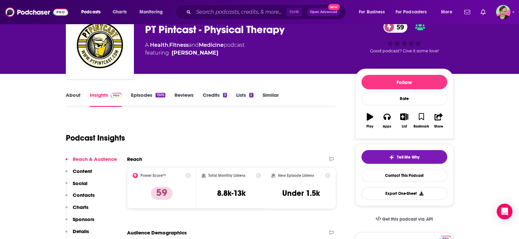
click at [72, 94] on link "About" at bounding box center [73, 99] width 15 height 15
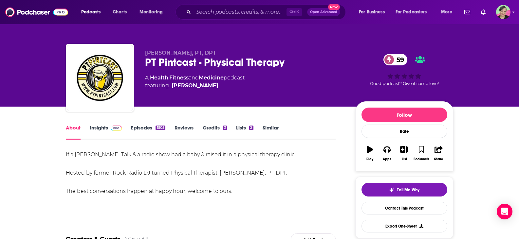
click at [103, 126] on link "Insights" at bounding box center [106, 132] width 32 height 15
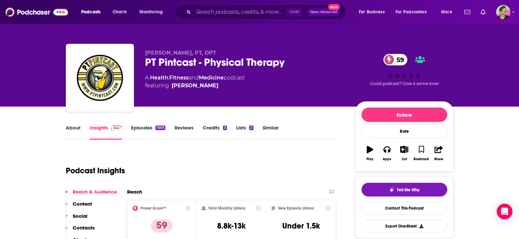
click at [102, 128] on link "Insights" at bounding box center [106, 132] width 32 height 15
drag, startPoint x: 217, startPoint y: 72, endPoint x: 152, endPoint y: 72, distance: 64.8
click at [152, 72] on div "[PERSON_NAME], PT, DPT PT Pintcast - Physical Therapy 59 A Health , Fitness and…" at bounding box center [245, 76] width 200 height 52
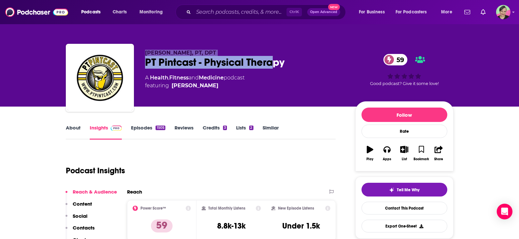
drag, startPoint x: 267, startPoint y: 61, endPoint x: 145, endPoint y: 50, distance: 122.9
click at [145, 50] on div "[PERSON_NAME], PT, DPT PT Pintcast - Physical Therapy 59 A Health , Fitness and…" at bounding box center [245, 76] width 200 height 52
click at [140, 128] on link "Episodes 1505" at bounding box center [148, 132] width 34 height 15
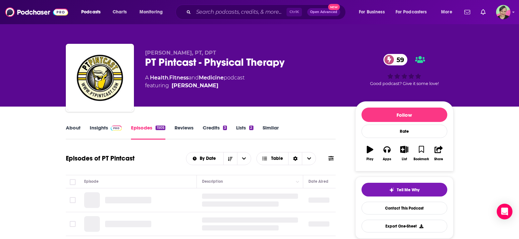
click at [73, 128] on link "About" at bounding box center [73, 132] width 15 height 15
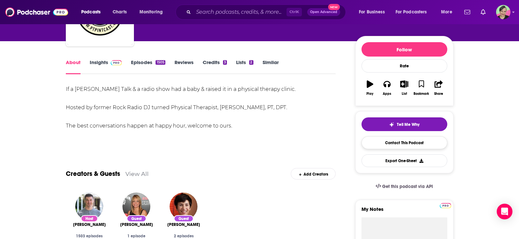
scroll to position [33, 0]
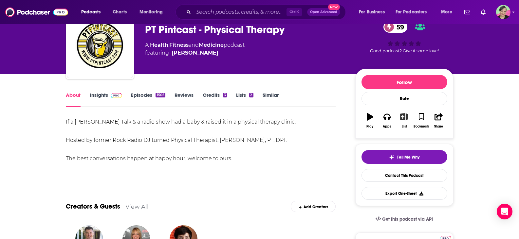
click at [407, 114] on icon "button" at bounding box center [404, 116] width 8 height 7
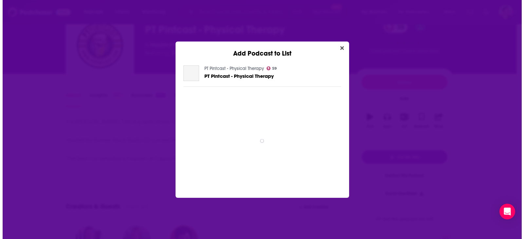
scroll to position [0, 0]
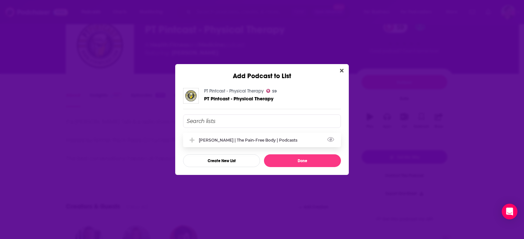
click at [226, 142] on div "[PERSON_NAME] | The Pain-Free Body | podcasts" at bounding box center [250, 140] width 102 height 5
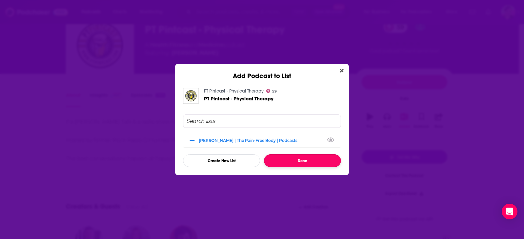
click at [287, 160] on button "Done" at bounding box center [302, 160] width 77 height 13
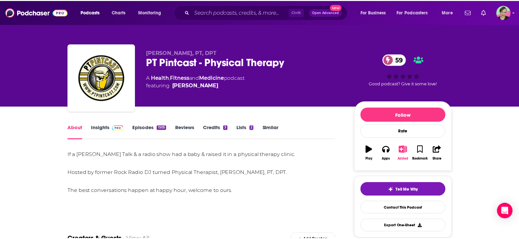
scroll to position [33, 0]
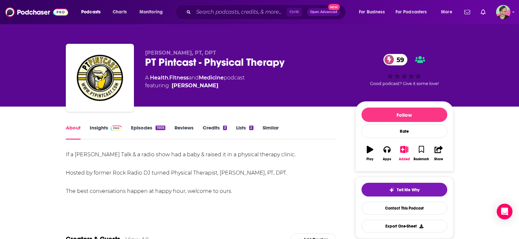
scroll to position [33, 0]
